Goal: Information Seeking & Learning: Check status

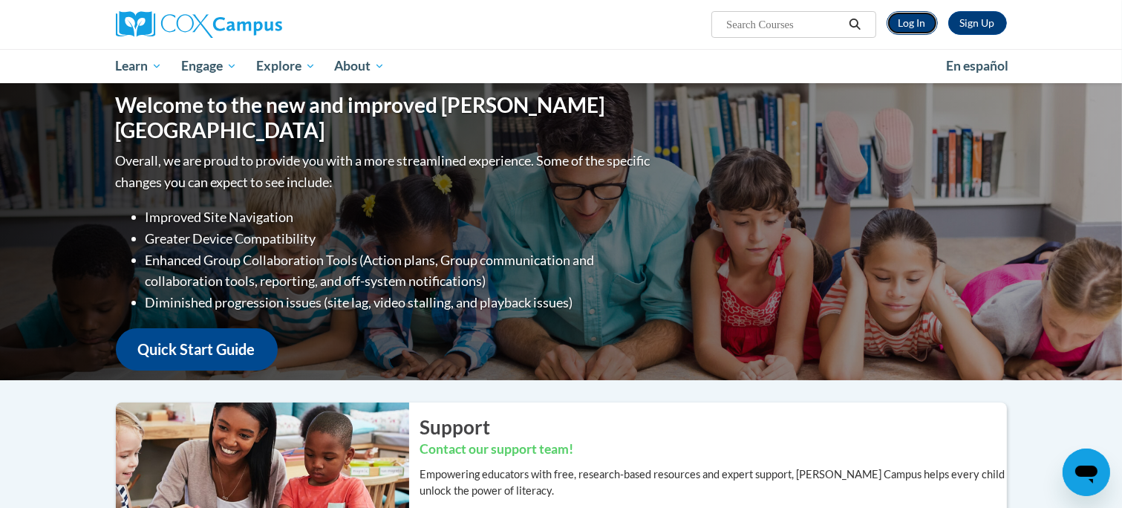
click at [918, 29] on link "Log In" at bounding box center [912, 23] width 51 height 24
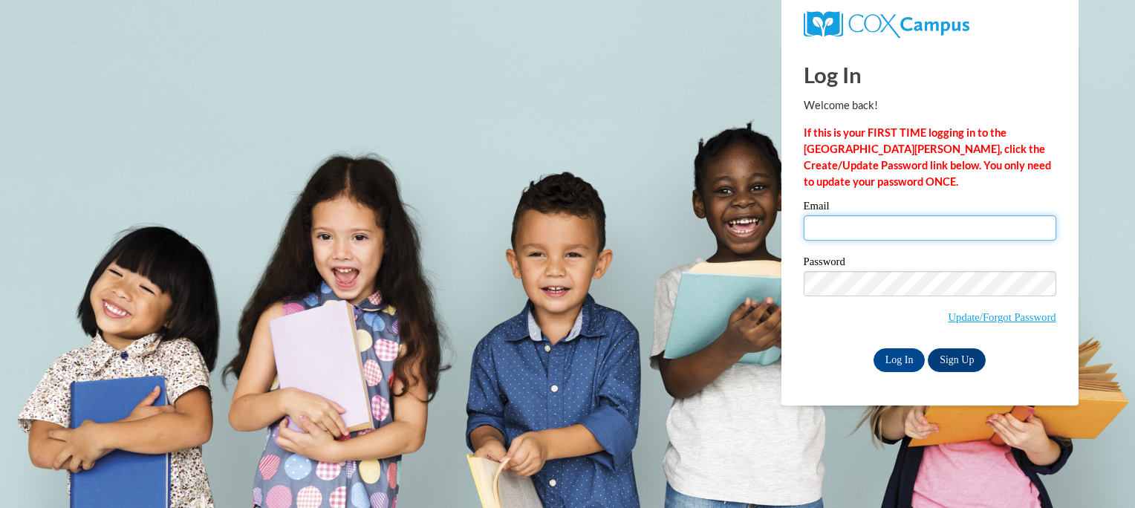
click at [864, 239] on input "Email" at bounding box center [929, 227] width 252 height 25
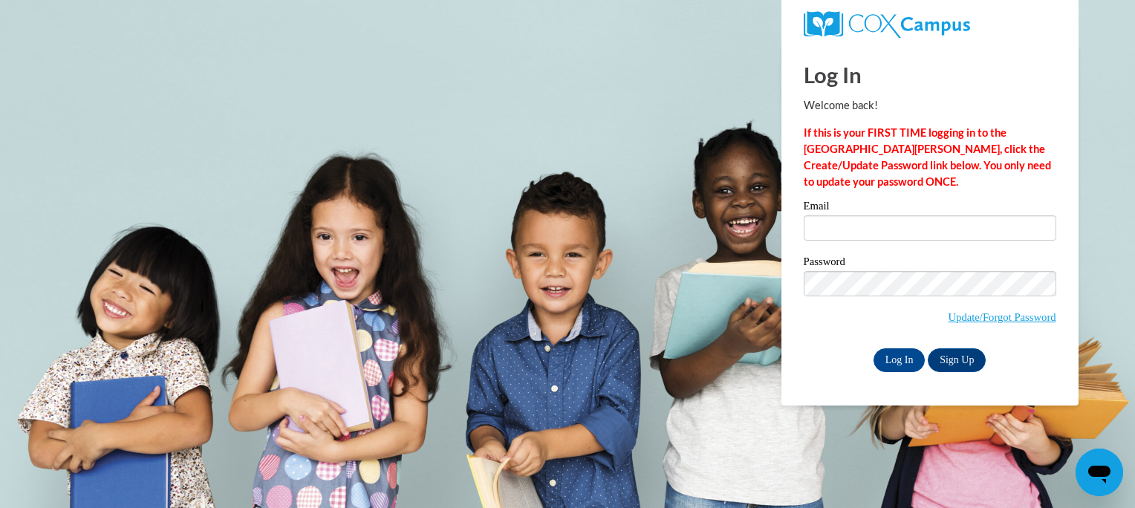
drag, startPoint x: 859, startPoint y: 267, endPoint x: 814, endPoint y: 299, distance: 55.0
click at [814, 299] on span "Update/Forgot Password" at bounding box center [929, 302] width 252 height 62
type input "SharonAllisonYoung@gmail.com"
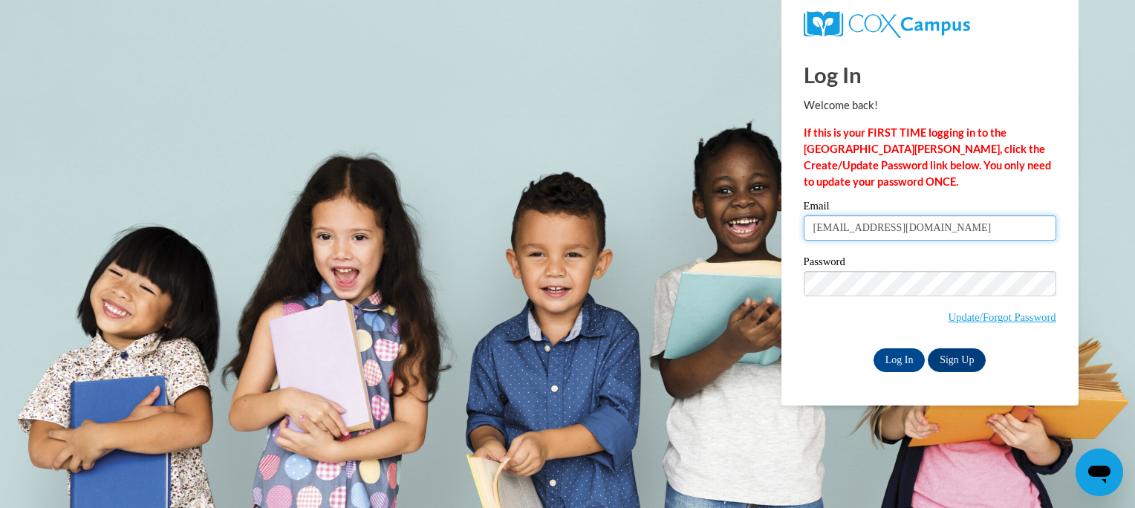
drag, startPoint x: 971, startPoint y: 223, endPoint x: 975, endPoint y: 237, distance: 14.6
click at [975, 237] on input "SharonAllisonYoung@gmail.com" at bounding box center [929, 227] width 252 height 25
drag, startPoint x: 972, startPoint y: 222, endPoint x: 636, endPoint y: 261, distance: 338.6
click at [636, 261] on body "Log In Welcome back! If this is your FIRST TIME logging in to the NEW Cox Campu…" at bounding box center [567, 254] width 1135 height 508
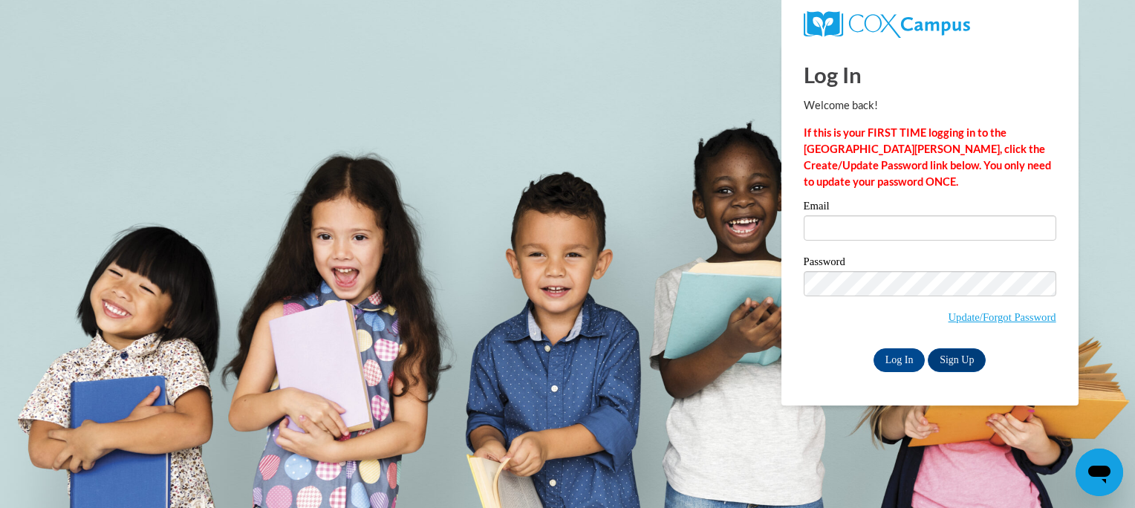
click at [1064, 182] on div "Log In Welcome back! If this is your FIRST TIME logging in to the NEW Cox Campu…" at bounding box center [929, 225] width 319 height 361
click at [760, 293] on body "Log In Welcome back! If this is your FIRST TIME logging in to the NEW Cox Campu…" at bounding box center [567, 254] width 1135 height 508
click at [857, 229] on input "Email" at bounding box center [929, 227] width 252 height 25
click at [968, 238] on input "clew5711@" at bounding box center [929, 227] width 252 height 25
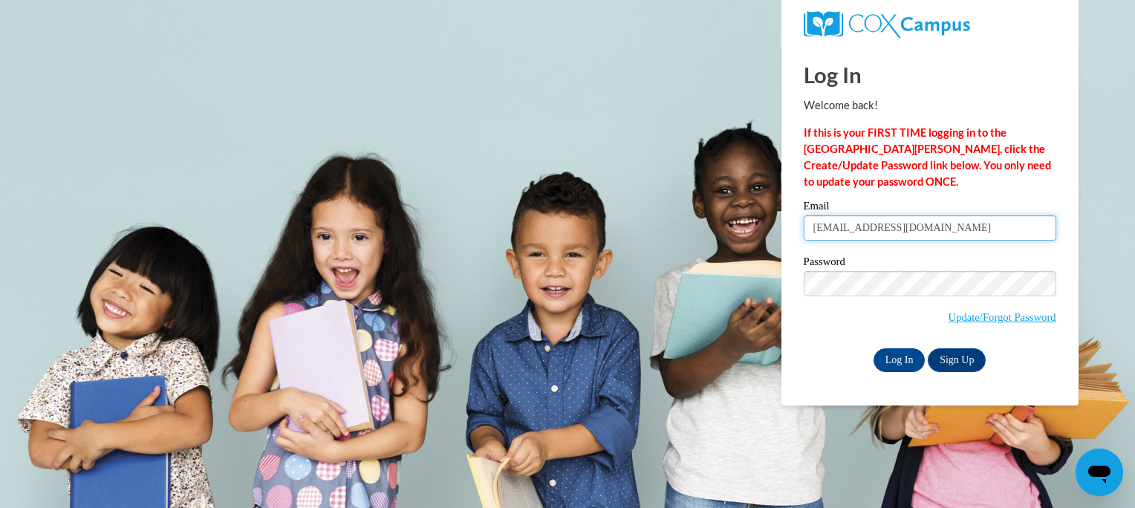
type input "[EMAIL_ADDRESS][DOMAIN_NAME]"
click at [811, 359] on div "Log In Sign Up" at bounding box center [929, 360] width 252 height 24
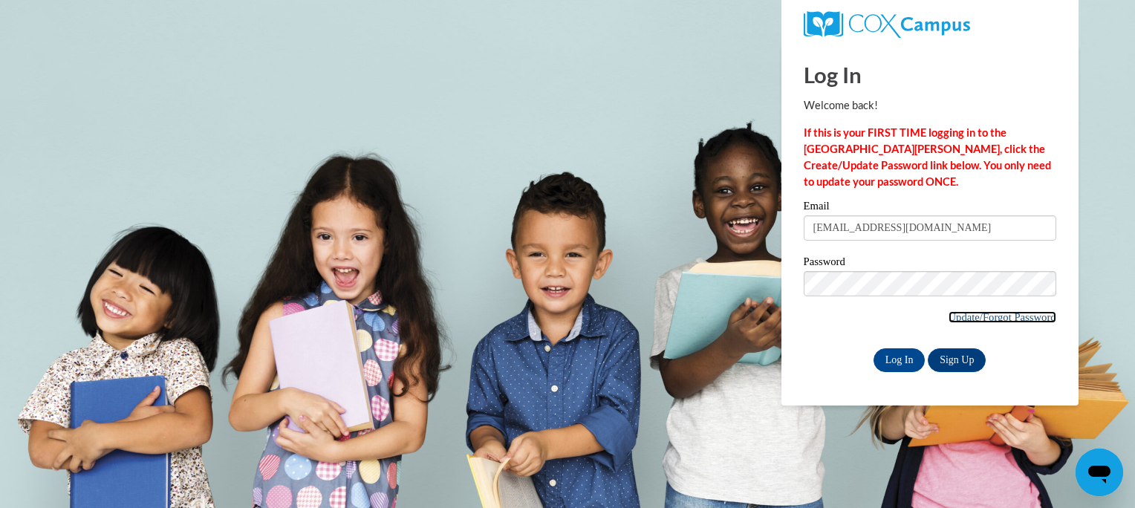
click at [1011, 315] on link "Update/Forgot Password" at bounding box center [1002, 317] width 108 height 12
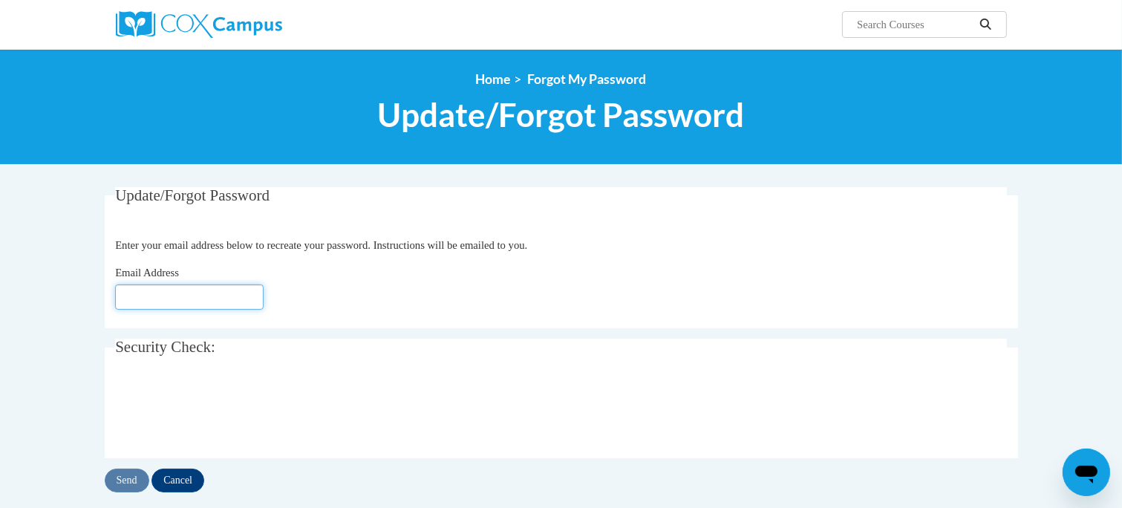
click at [146, 294] on input "Email Address" at bounding box center [189, 296] width 149 height 25
type input "clew5711"
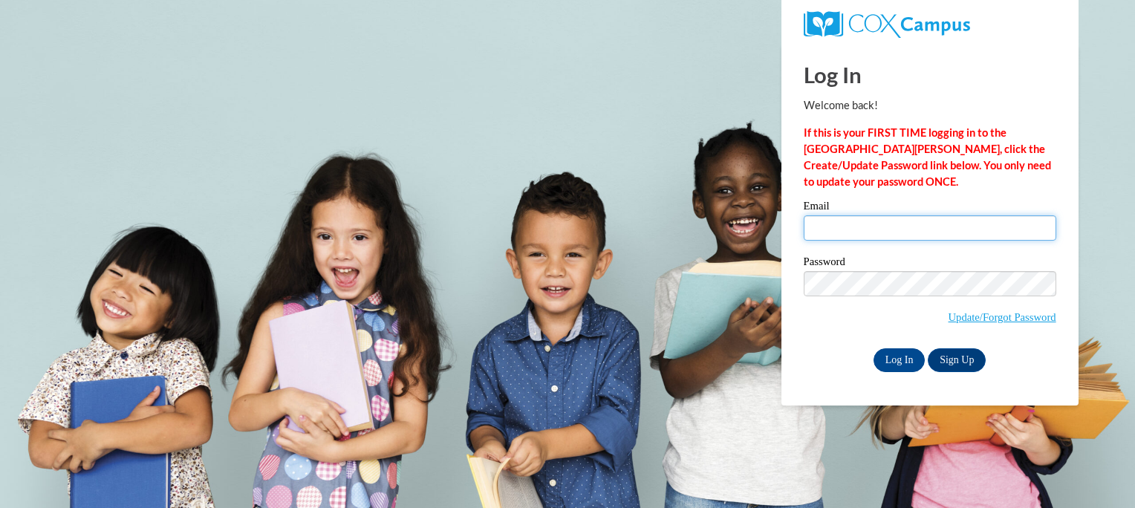
click at [875, 226] on input "Email" at bounding box center [929, 227] width 252 height 25
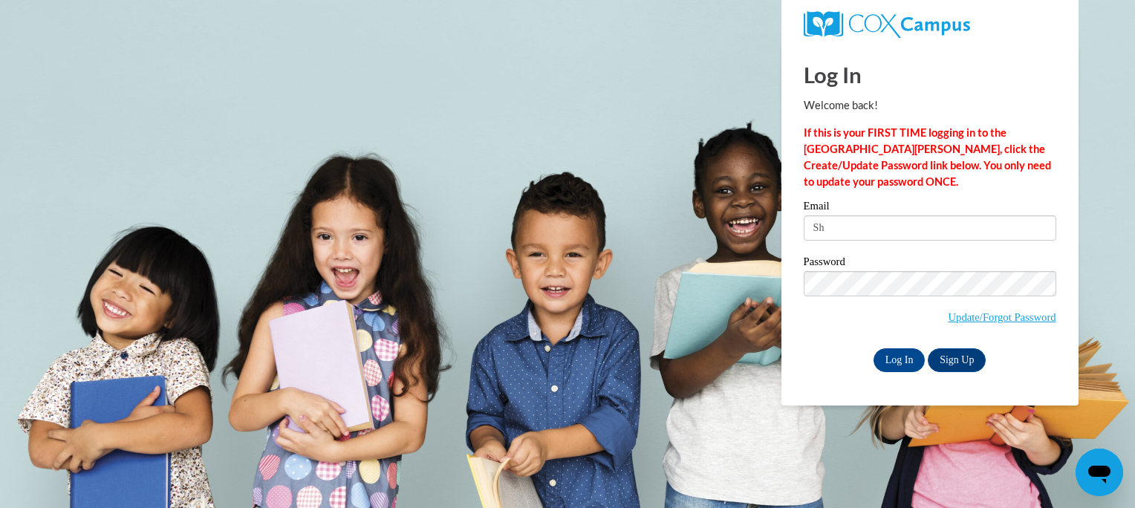
type input "S"
click at [829, 339] on div "Password Update/Forgot Password" at bounding box center [929, 300] width 252 height 88
click at [869, 224] on input "Email" at bounding box center [929, 227] width 252 height 25
type input "[EMAIL_ADDRESS][DOMAIN_NAME]"
click at [906, 359] on input "Log In" at bounding box center [899, 360] width 52 height 24
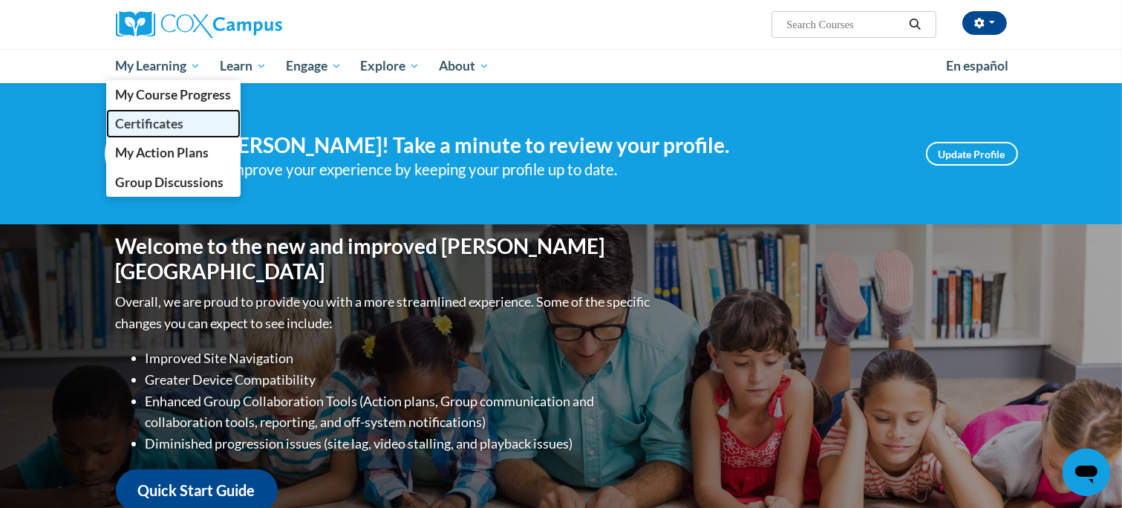
click at [174, 120] on span "Certificates" at bounding box center [149, 124] width 68 height 16
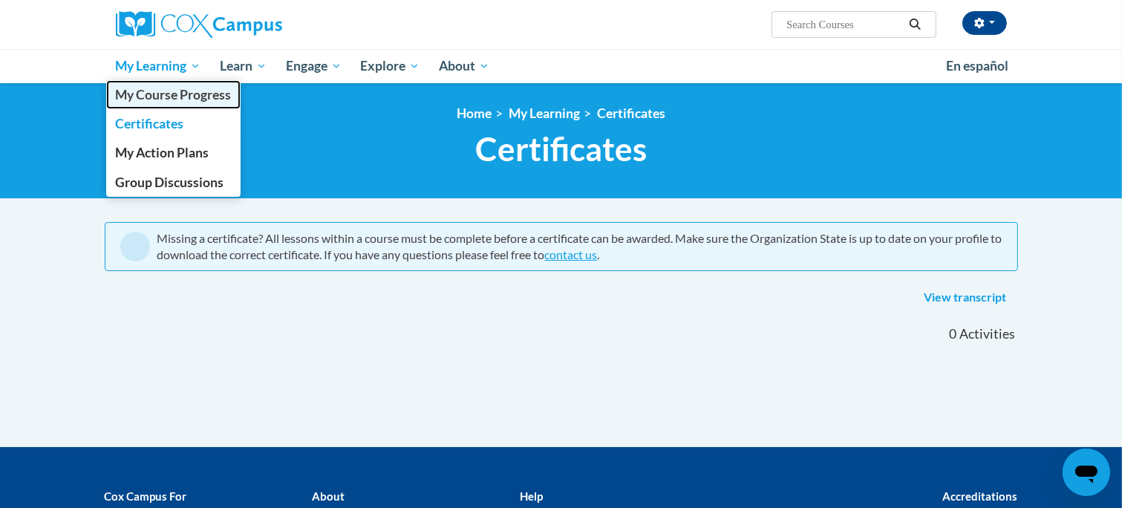
click at [169, 97] on span "My Course Progress" at bounding box center [173, 95] width 116 height 16
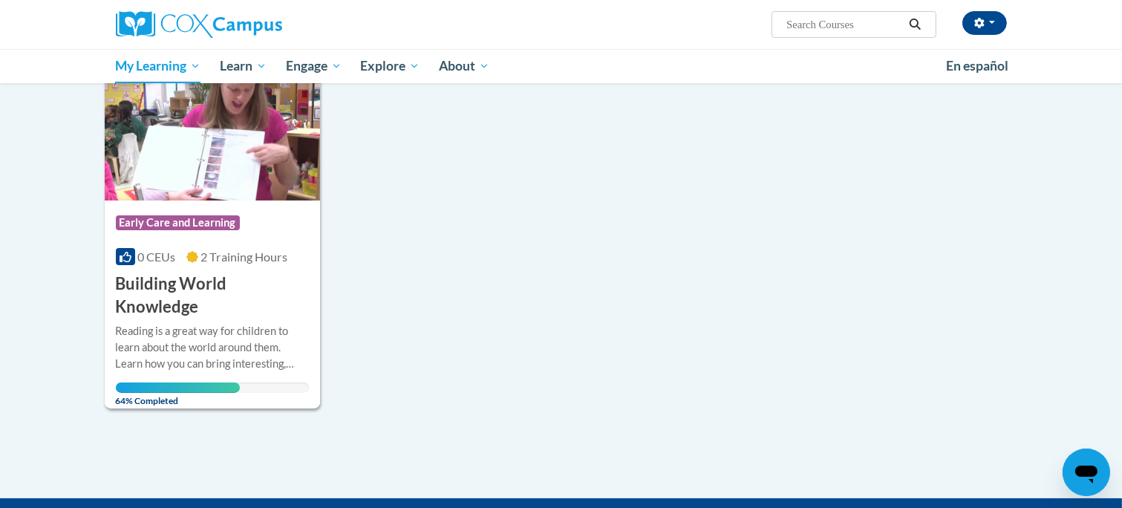
scroll to position [220, 0]
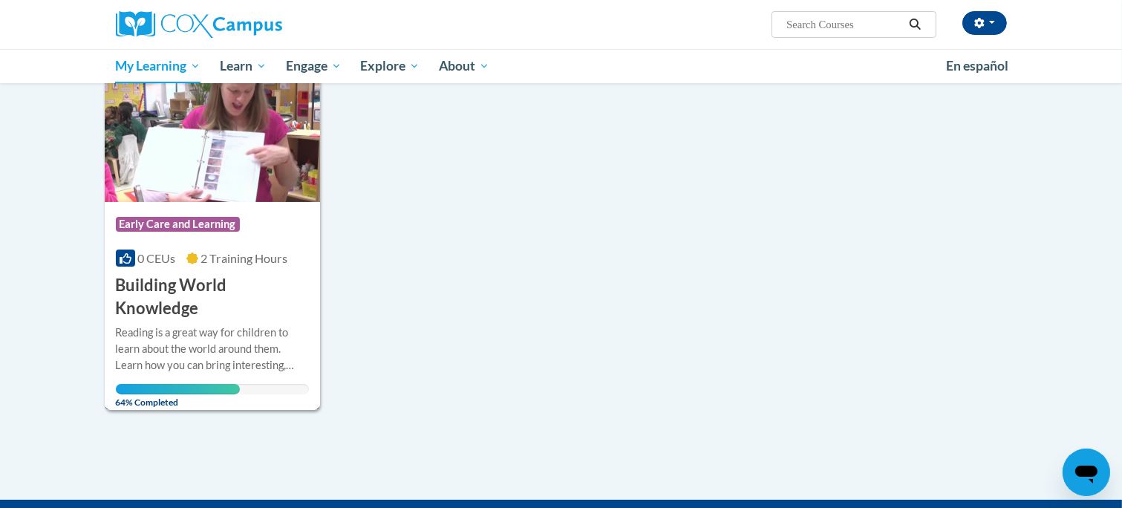
click at [235, 292] on h3 "Building World Knowledge" at bounding box center [213, 297] width 194 height 46
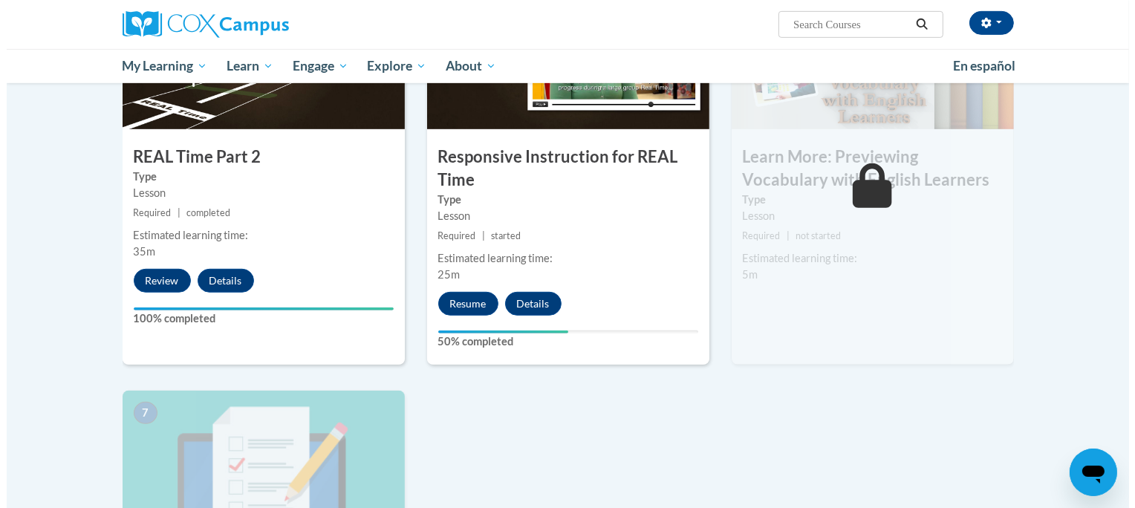
scroll to position [819, 0]
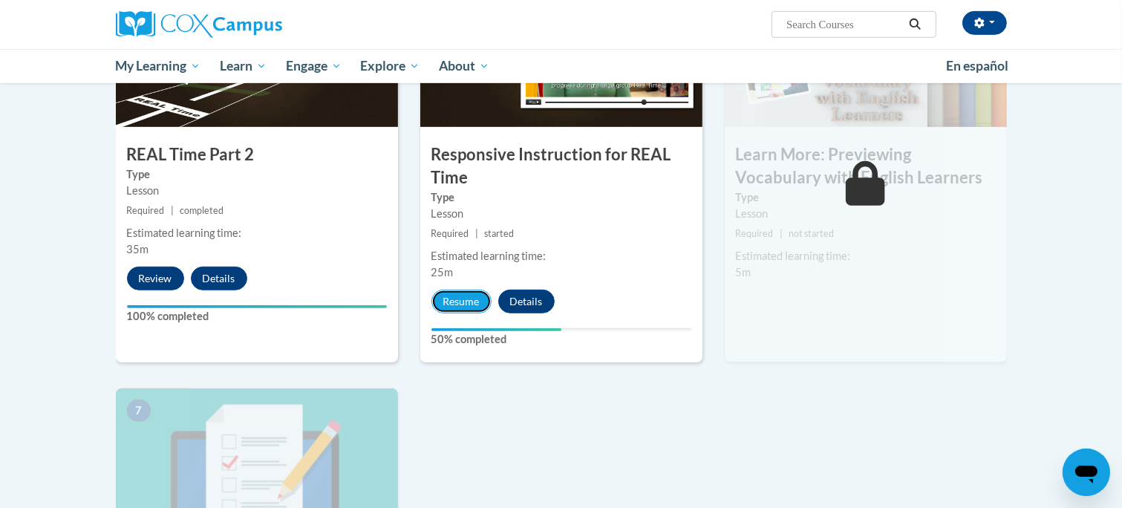
click at [469, 301] on button "Resume" at bounding box center [461, 302] width 60 height 24
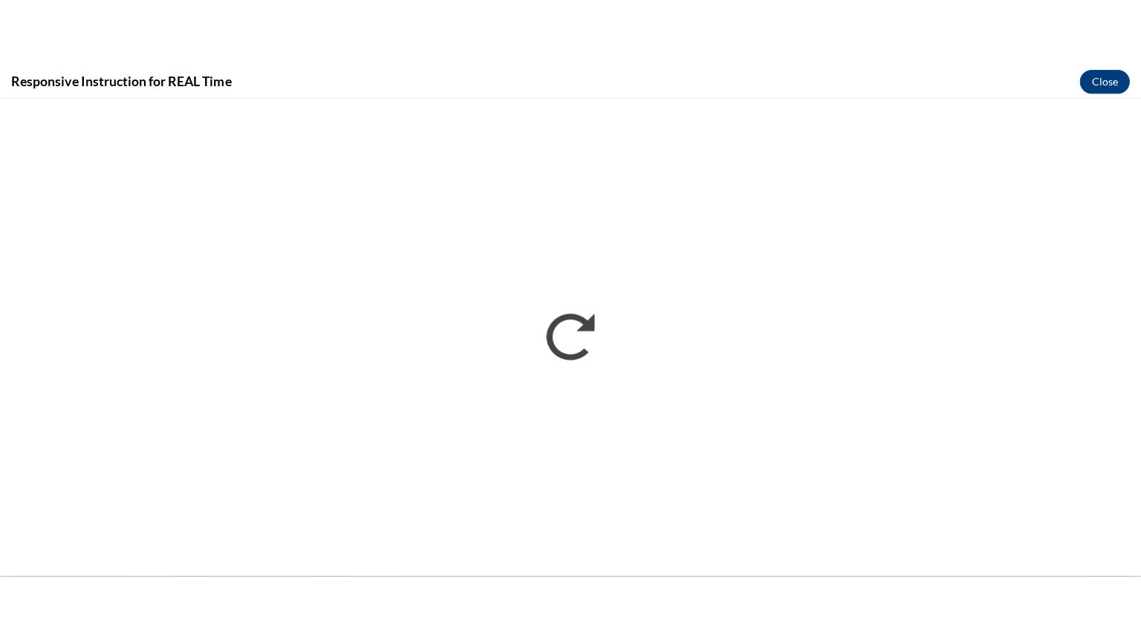
scroll to position [0, 0]
